Goal: Navigation & Orientation: Find specific page/section

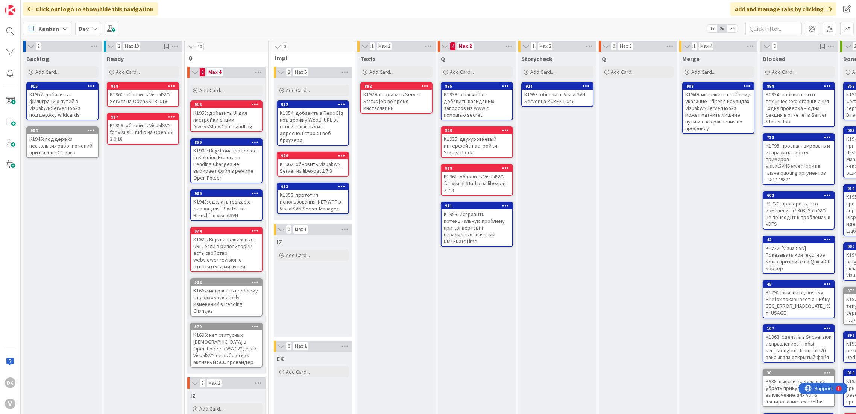
click at [643, 108] on div "Q Add Card..." at bounding box center [638, 343] width 78 height 583
click at [398, 184] on div "Texts Add Card... 882 K1929: создавать Server Status job во время инсталляции" at bounding box center [396, 343] width 78 height 583
click at [392, 224] on div "Texts Add Card... 882 K1929: создавать Server Status job во время инсталляции" at bounding box center [396, 343] width 78 height 583
click at [557, 283] on div "Storycheck Add Card... 921 K1963: обновить VisualSVN Server на PCRE2 10.46" at bounding box center [557, 343] width 78 height 583
click at [400, 165] on div "Texts Add Card... 882 K1929: создавать Server Status job во время инсталляции" at bounding box center [396, 343] width 78 height 583
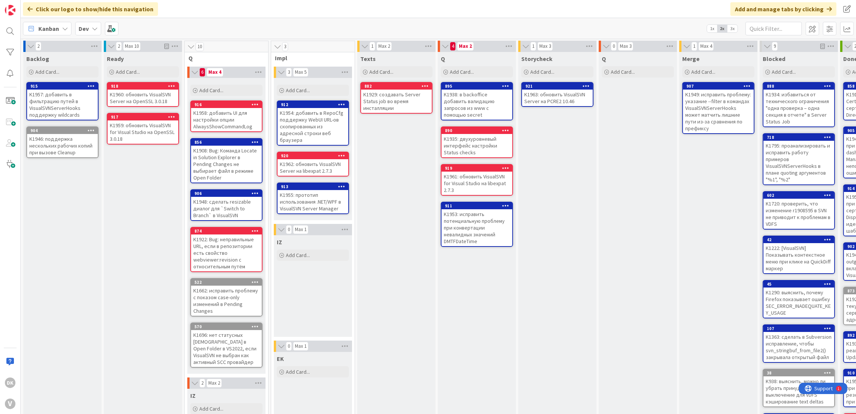
click at [398, 140] on div "Texts Add Card... 882 K1929: создавать Server Status job во время инсталляции" at bounding box center [396, 343] width 78 height 583
click at [427, 155] on div "Texts Add Card... 882 K1929: создавать Server Status job во время инсталляции" at bounding box center [396, 343] width 78 height 583
click at [561, 161] on div "Storycheck Add Card... 921 K1963: обновить VisualSVN Server на PCRE2 10.46" at bounding box center [557, 343] width 78 height 583
click at [422, 228] on div "Texts Add Card... 882 K1929: создавать Server Status job во время инсталляции" at bounding box center [396, 343] width 78 height 583
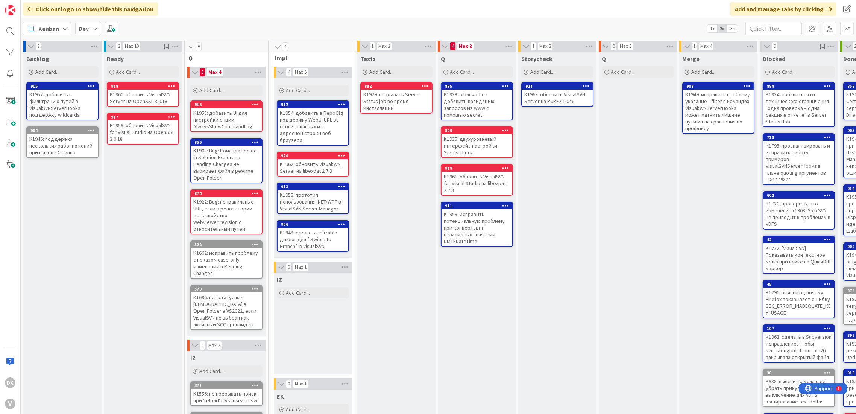
click at [386, 255] on div "Texts Add Card... 882 K1929: создавать Server Status job во время инсталляции" at bounding box center [396, 325] width 78 height 546
click at [633, 170] on div "Q Add Card..." at bounding box center [638, 325] width 78 height 546
click at [640, 158] on div "Q Add Card..." at bounding box center [638, 325] width 78 height 546
click at [591, 226] on div "Storycheck Add Card... 921 K1963: обновить VisualSVN Server на PCRE2 10.46" at bounding box center [557, 325] width 78 height 546
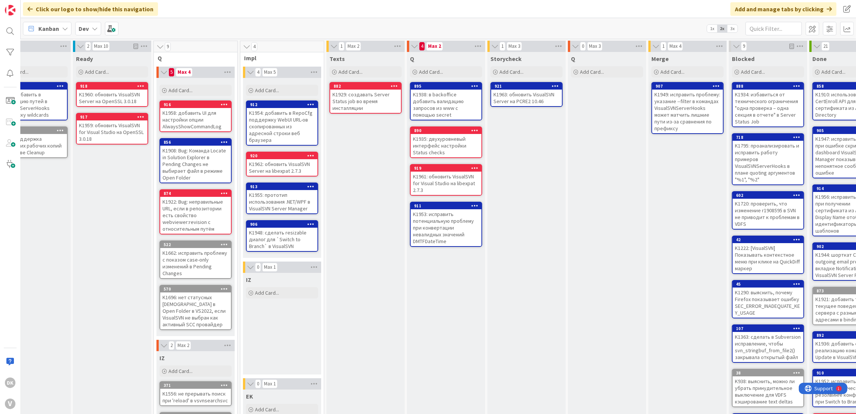
scroll to position [0, 17]
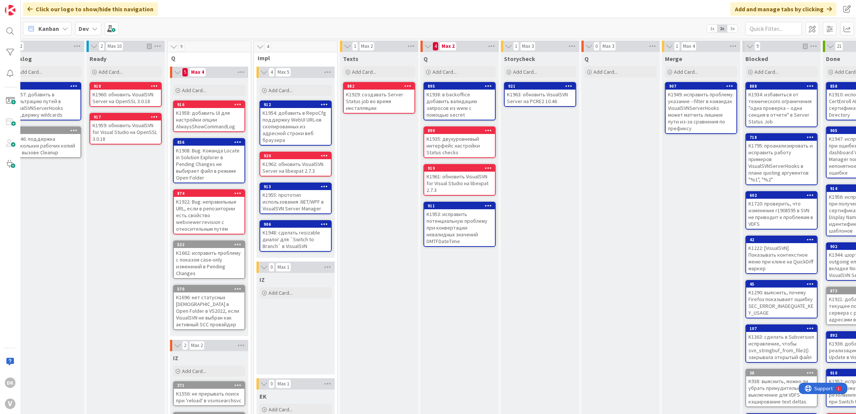
click at [539, 103] on div "K1963: обновить VisualSVN Server на PCRE2 10.46" at bounding box center [540, 98] width 71 height 17
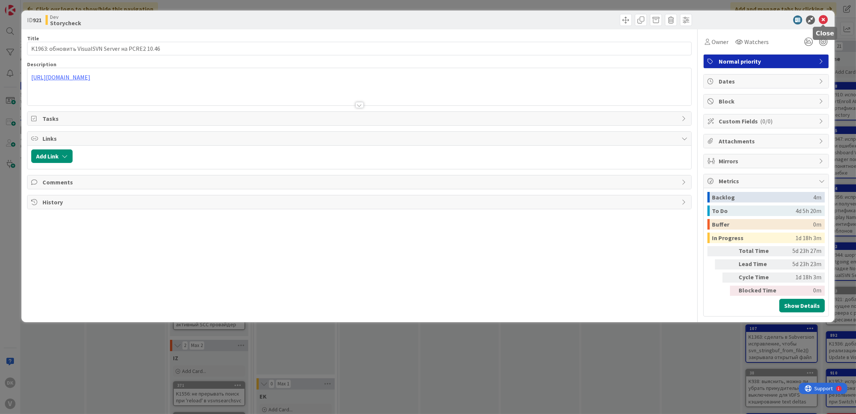
click at [823, 20] on icon at bounding box center [823, 19] width 9 height 9
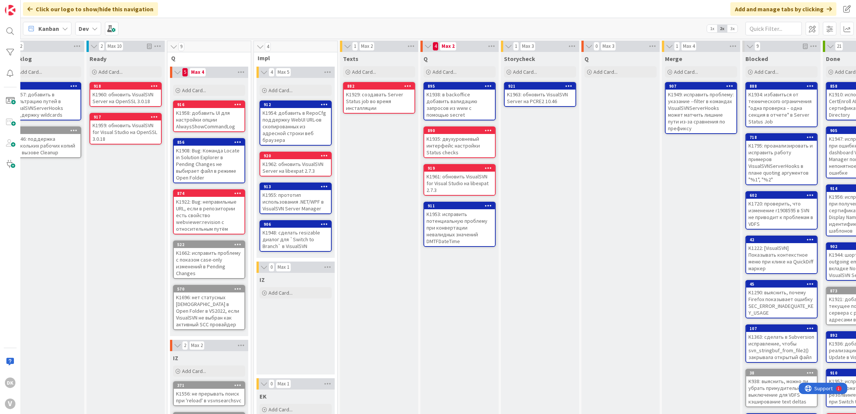
click at [530, 235] on div "Storycheck Add Card... 921 K1963: обновить VisualSVN Server на PCRE2 10.46" at bounding box center [540, 325] width 78 height 546
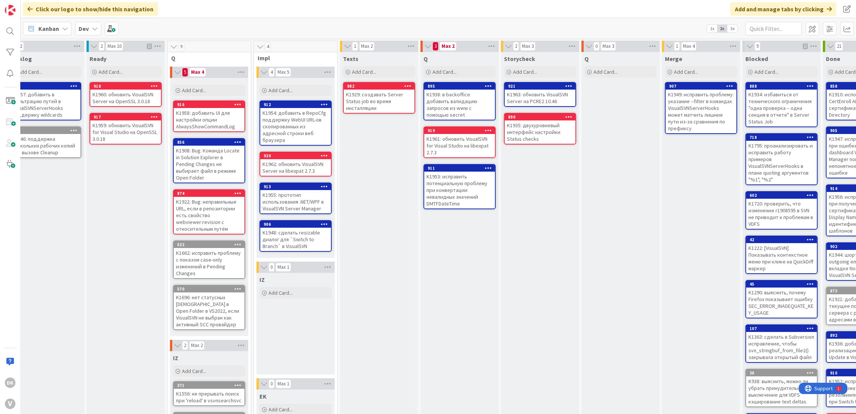
click at [396, 175] on div "Texts Add Card... 882 K1929: создавать Server Status job во время инсталляции" at bounding box center [379, 325] width 78 height 546
click at [550, 208] on div "Storycheck Add Card... 921 K1963: обновить VisualSVN Server на PCRE2 10.46 890 …" at bounding box center [540, 325] width 78 height 546
click at [599, 185] on div "Q Add Card..." at bounding box center [621, 325] width 78 height 546
click at [530, 260] on div "Storycheck Add Card... 921 K1963: обновить VisualSVN Server на PCRE2 10.46 890 …" at bounding box center [540, 325] width 78 height 546
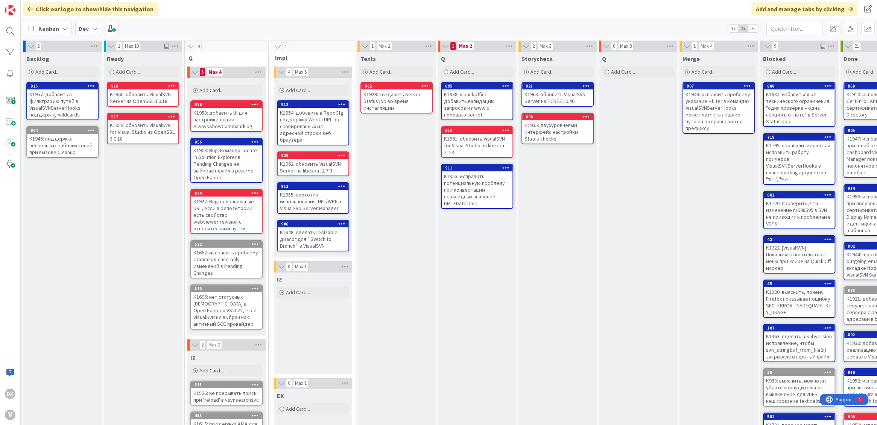
click at [412, 139] on div "Texts Add Card... 882 K1929: создавать Server Status job во время инсталляции" at bounding box center [396, 325] width 78 height 546
click at [548, 179] on div "Storycheck Add Card... 921 K1963: обновить VisualSVN Server на PCRE2 10.46 890 …" at bounding box center [557, 325] width 78 height 546
click at [558, 202] on div "Storycheck Add Card... 921 K1963: обновить VisualSVN Server на PCRE2 10.46 890 …" at bounding box center [557, 325] width 78 height 546
click at [541, 201] on div "Storycheck Add Card... 921 K1963: обновить VisualSVN Server на PCRE2 10.46 890 …" at bounding box center [557, 325] width 78 height 546
click at [400, 176] on div "Texts Add Card... 882 K1929: создавать Server Status job во время инсталляции" at bounding box center [396, 325] width 78 height 546
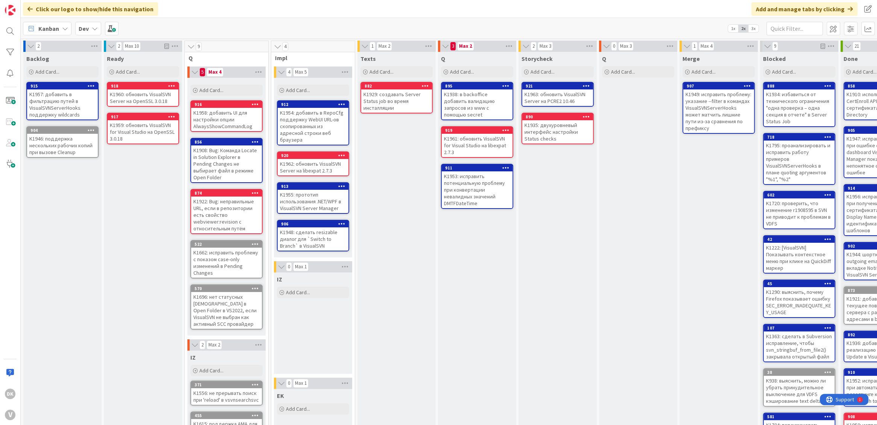
click at [567, 179] on div "Storycheck Add Card... 921 K1963: обновить VisualSVN Server на PCRE2 10.46 890 …" at bounding box center [557, 325] width 78 height 546
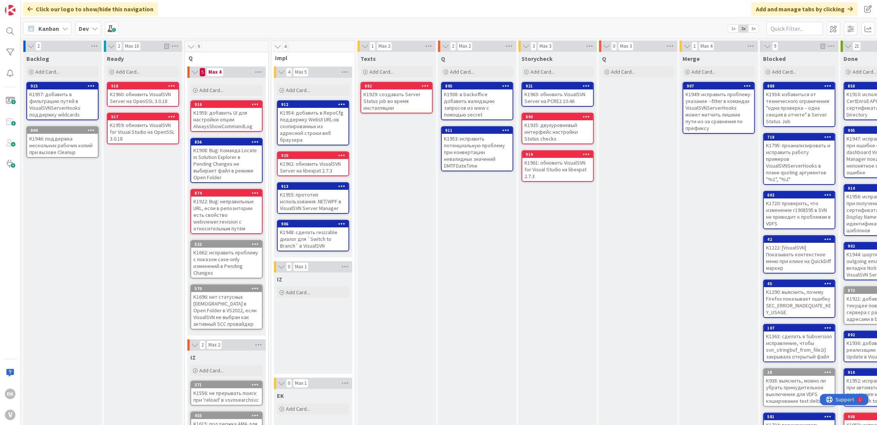
click at [528, 211] on div "Storycheck Add Card... 921 K1963: обновить VisualSVN Server на PCRE2 10.46 890 …" at bounding box center [557, 325] width 78 height 546
click at [494, 217] on div "Q Add Card... 895 K1938: в backoffice добавить валидацию запросов из www с помо…" at bounding box center [477, 325] width 78 height 546
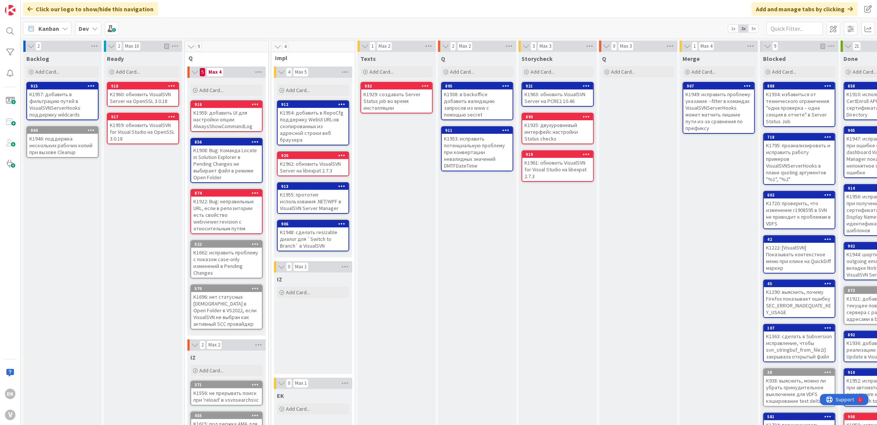
click at [494, 217] on div "Q Add Card... 895 K1938: в backoffice добавить валидацию запросов из www с помо…" at bounding box center [477, 325] width 78 height 546
click at [473, 247] on div "Q Add Card... 895 K1938: в backoffice добавить валидацию запросов из www с помо…" at bounding box center [477, 325] width 78 height 546
click at [483, 235] on div "Q Add Card... 895 K1938: в backoffice добавить валидацию запросов из www с помо…" at bounding box center [477, 325] width 78 height 546
click at [471, 235] on div "Q Add Card... 895 K1938: в backoffice добавить валидацию запросов из www с помо…" at bounding box center [477, 325] width 78 height 546
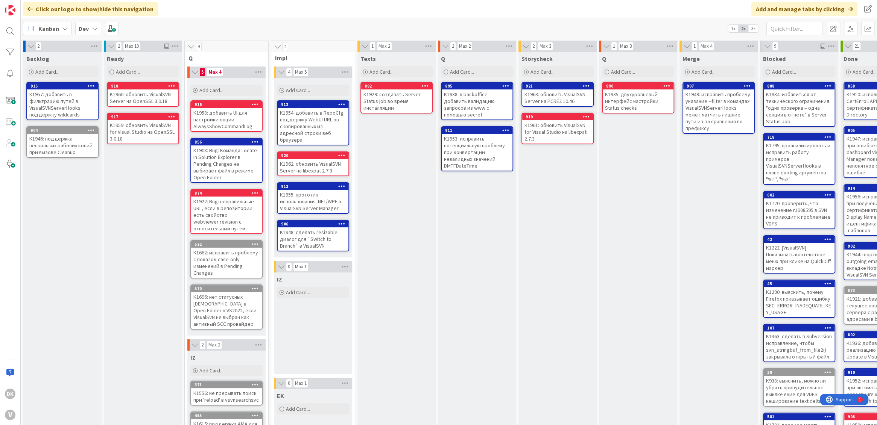
click at [623, 153] on div "Q Add Card... 890 K1935: двухуровневый интерфейс настройки Status checks" at bounding box center [638, 325] width 78 height 546
